Goal: Share content

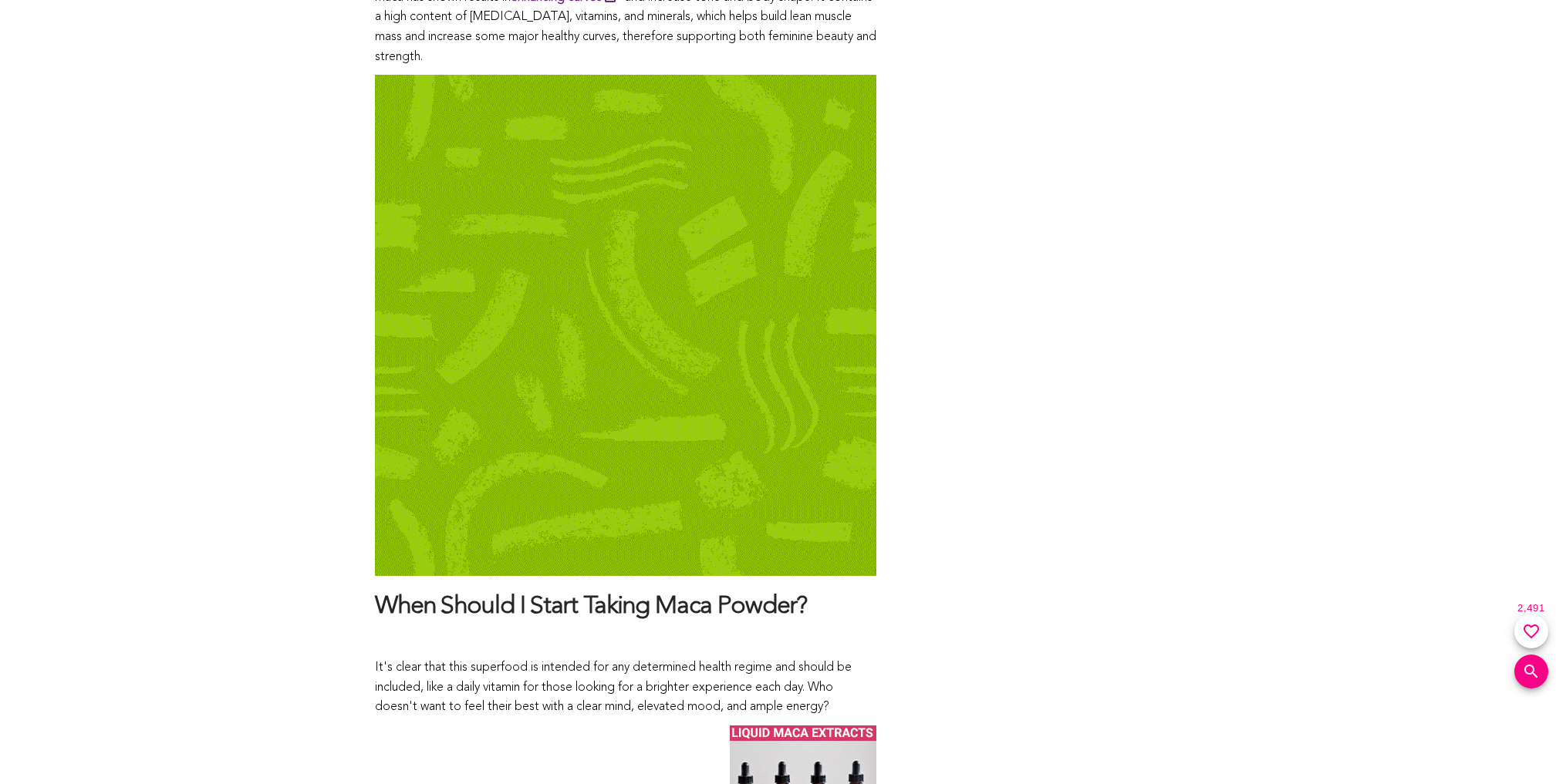
scroll to position [7934, 0]
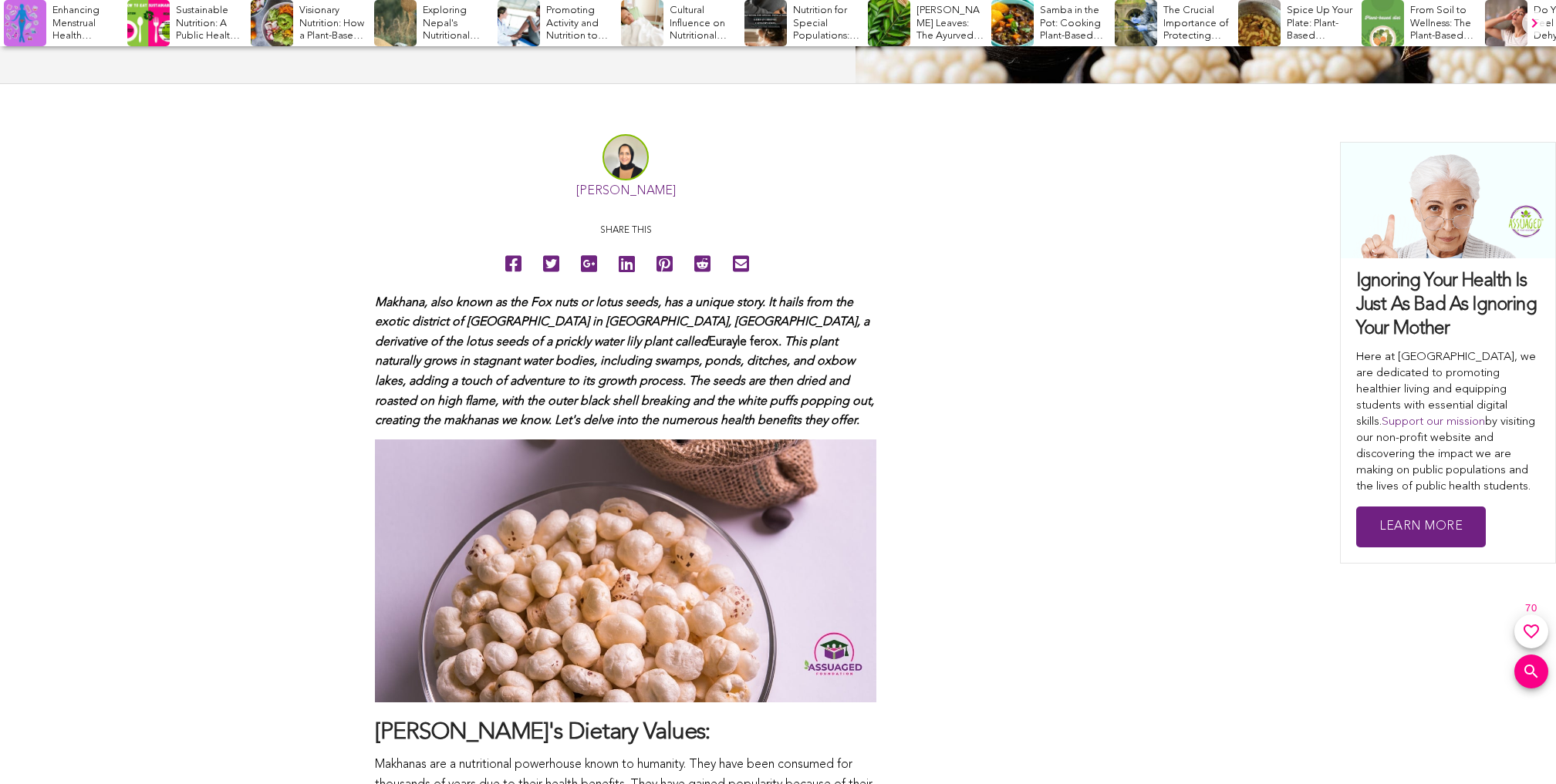
scroll to position [659, 0]
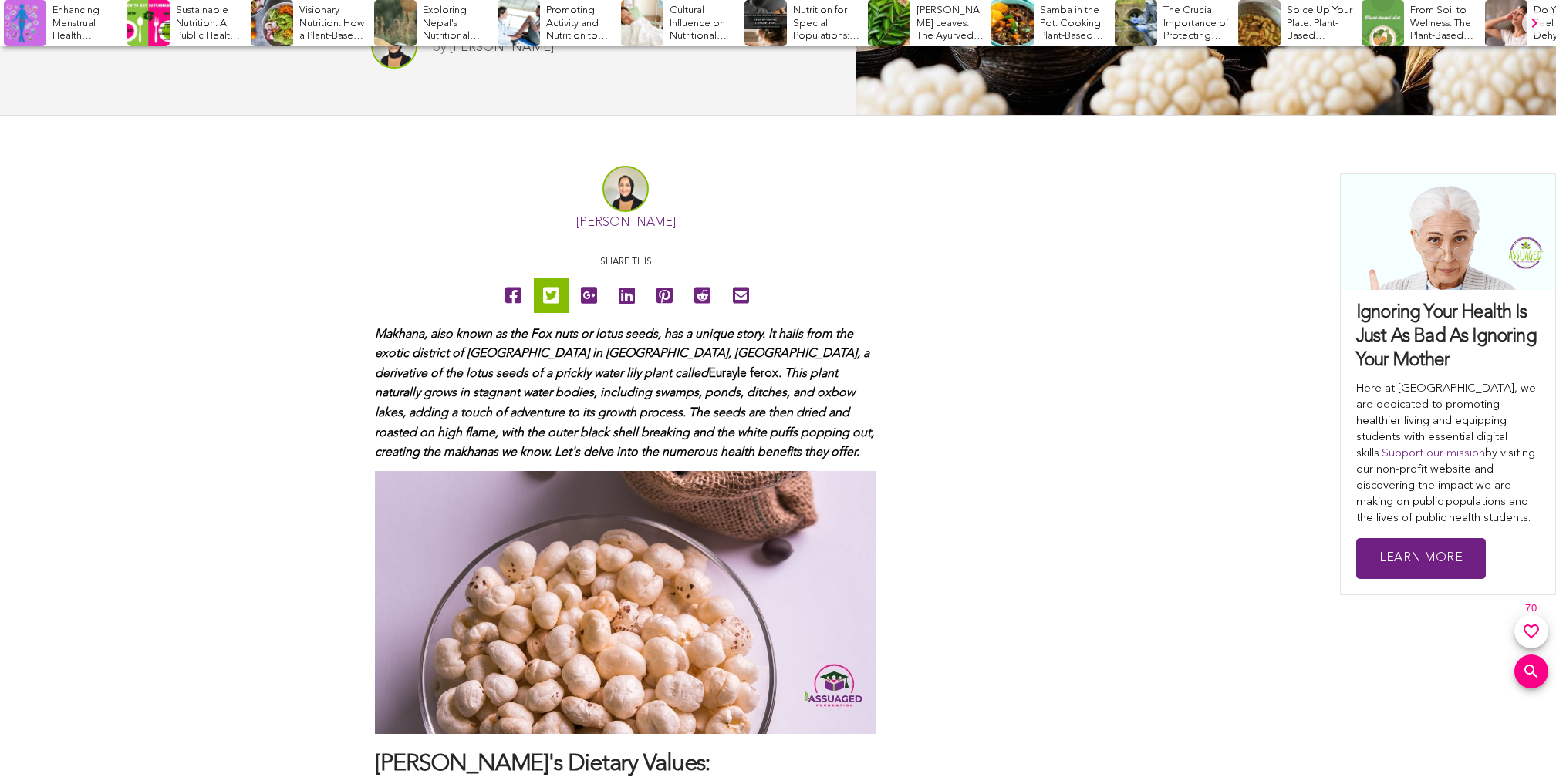
click at [551, 294] on icon at bounding box center [551, 295] width 17 height 34
